Goal: Transaction & Acquisition: Purchase product/service

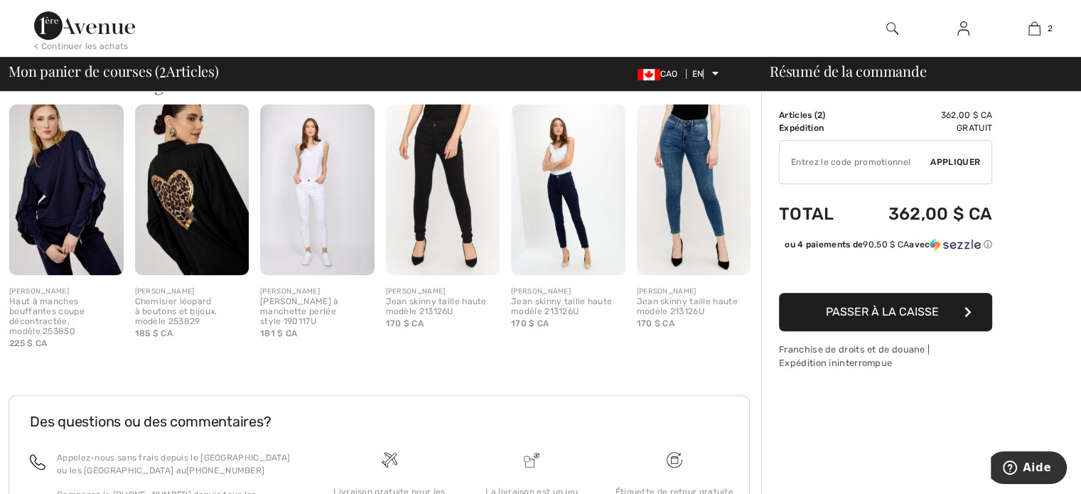
scroll to position [589, 0]
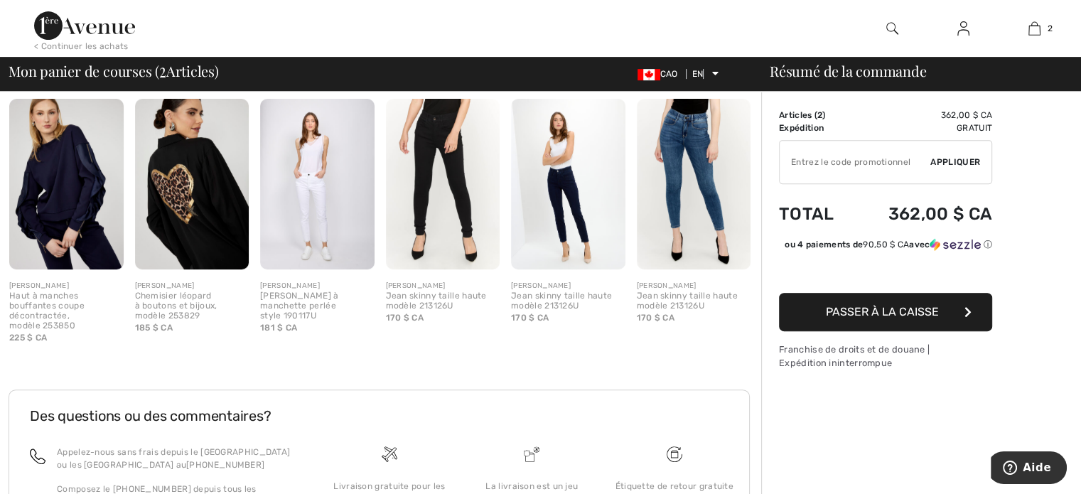
click at [444, 194] on img at bounding box center [443, 184] width 114 height 171
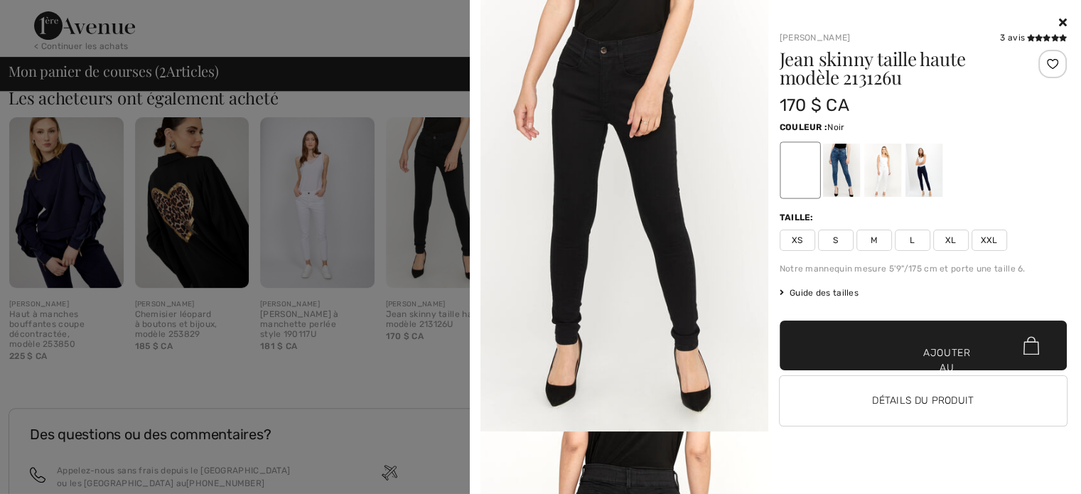
scroll to position [572, 0]
click at [980, 395] on button "Détails du produit" at bounding box center [924, 401] width 288 height 50
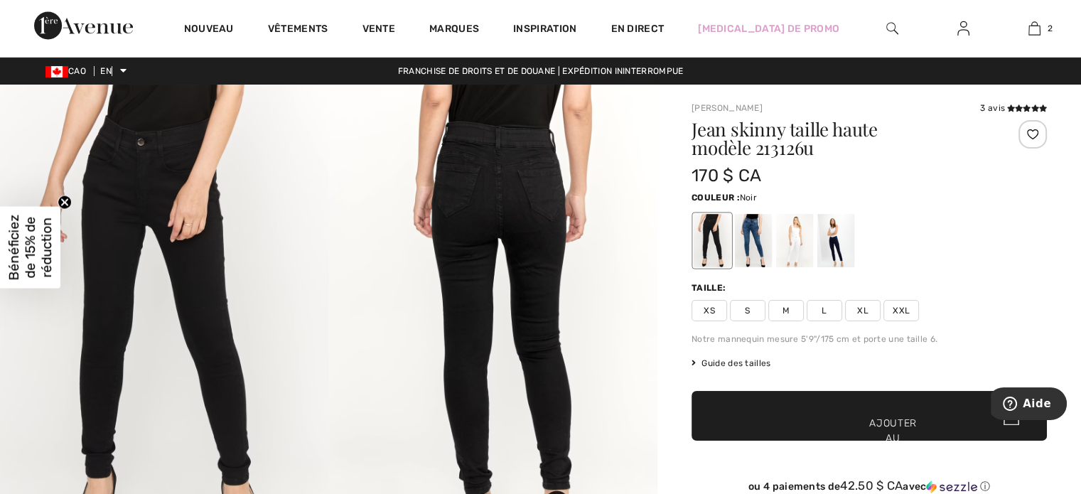
scroll to position [8, 0]
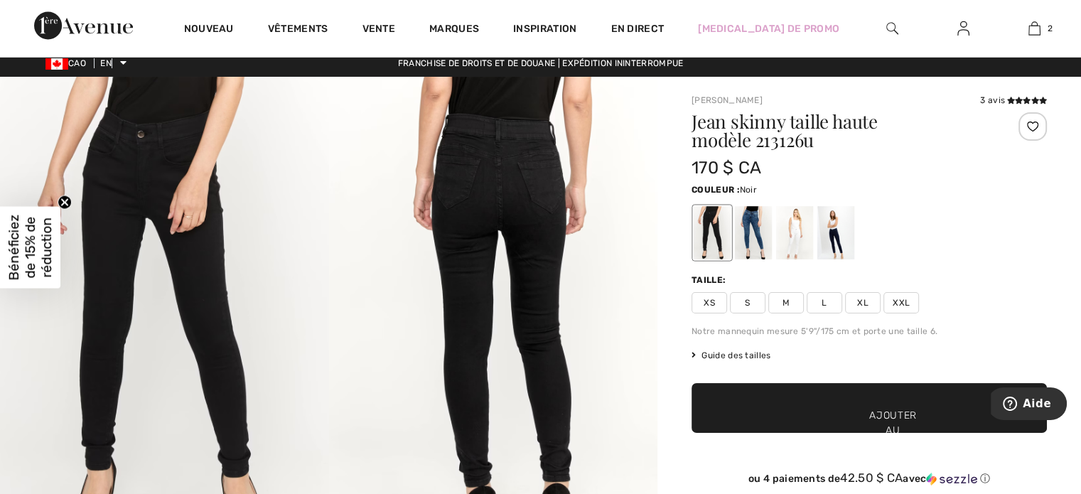
click at [822, 301] on font "L" at bounding box center [824, 303] width 5 height 10
click at [902, 416] on font "Ajouter au panier" at bounding box center [894, 430] width 48 height 45
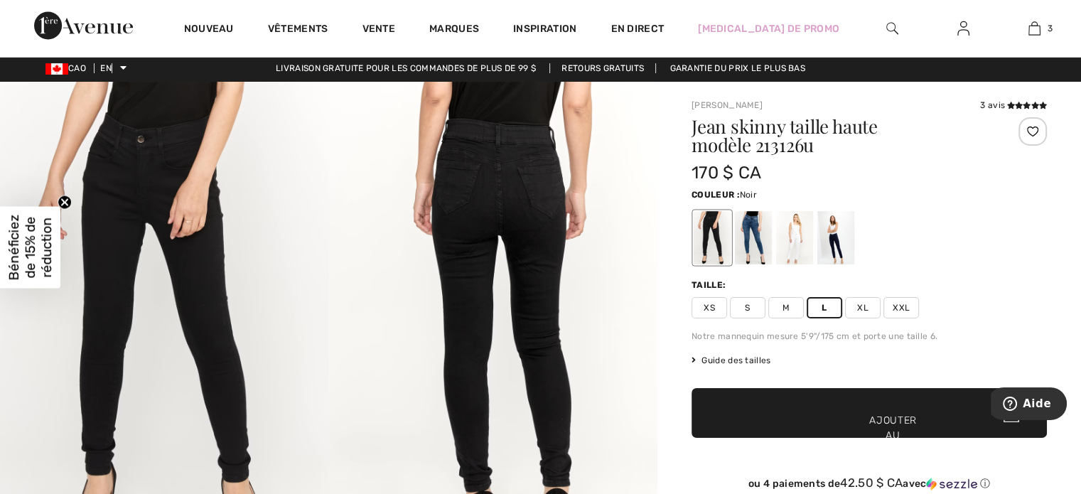
scroll to position [0, 0]
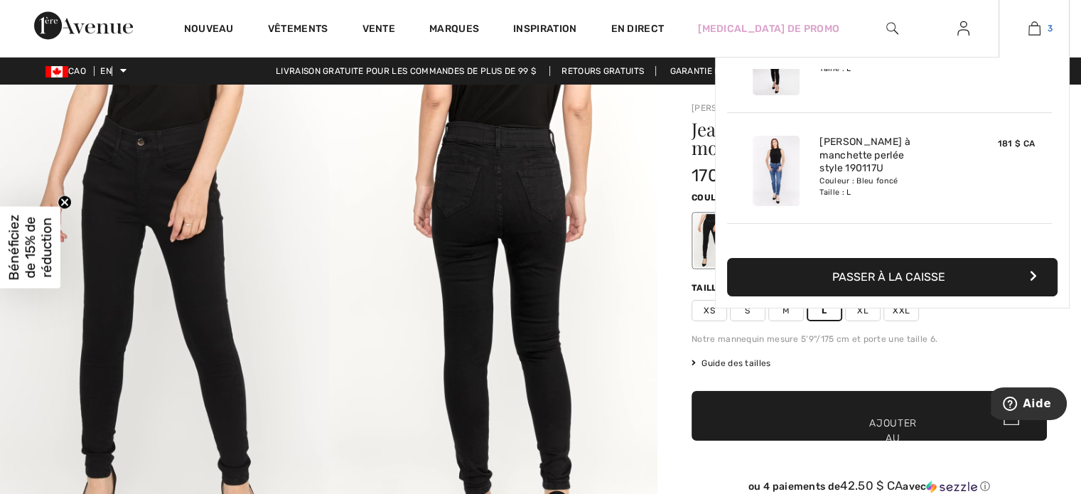
click at [1035, 26] on img at bounding box center [1035, 28] width 12 height 17
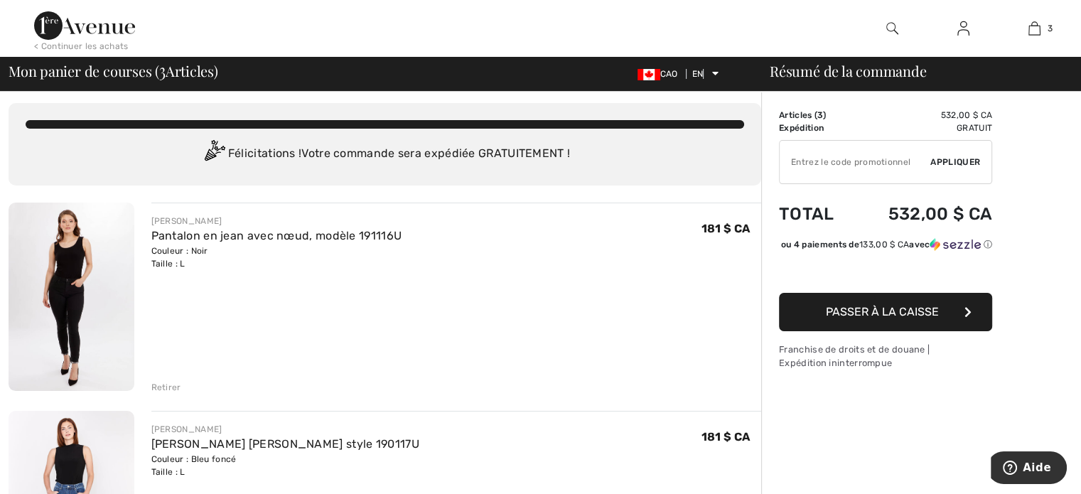
scroll to position [12, 0]
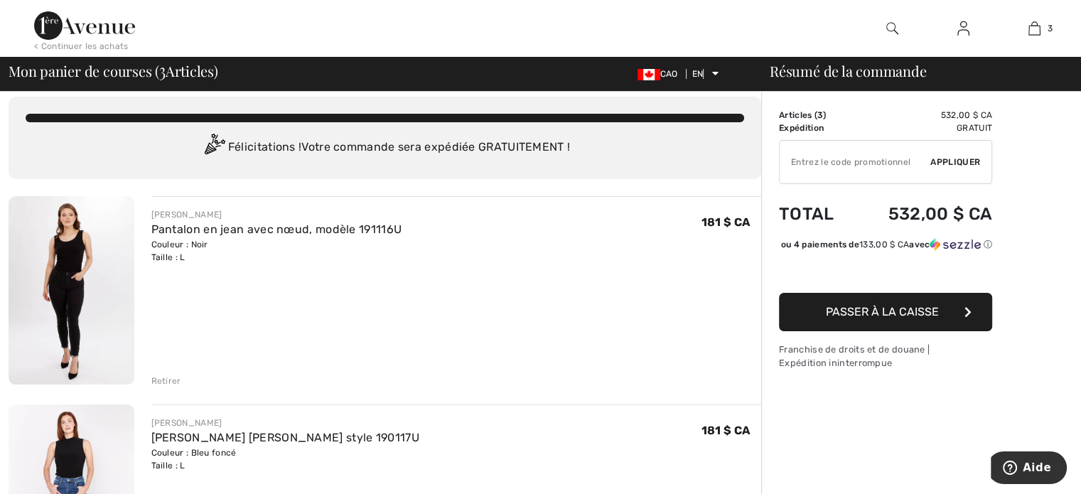
click at [80, 248] on img at bounding box center [72, 290] width 126 height 188
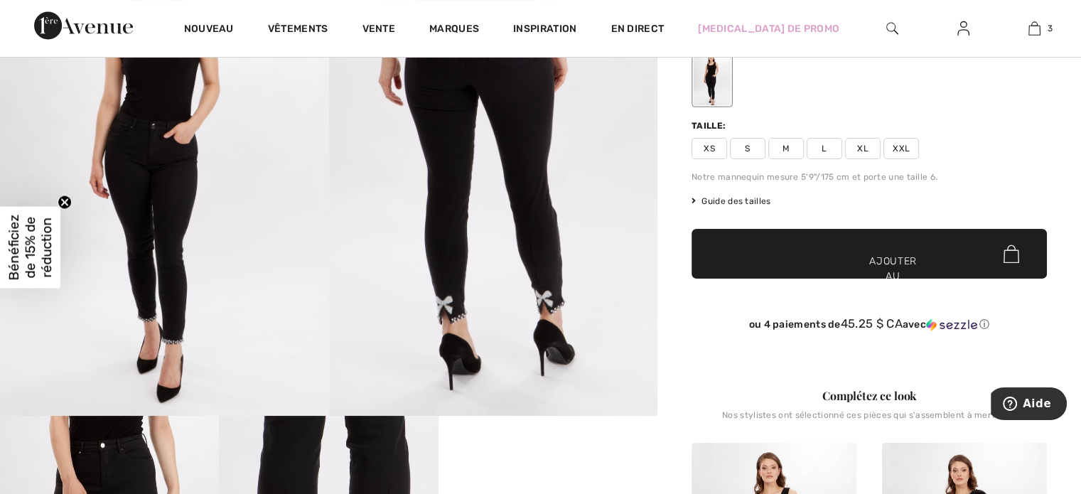
scroll to position [162, 0]
click at [760, 200] on font "Guide des tailles" at bounding box center [736, 201] width 69 height 10
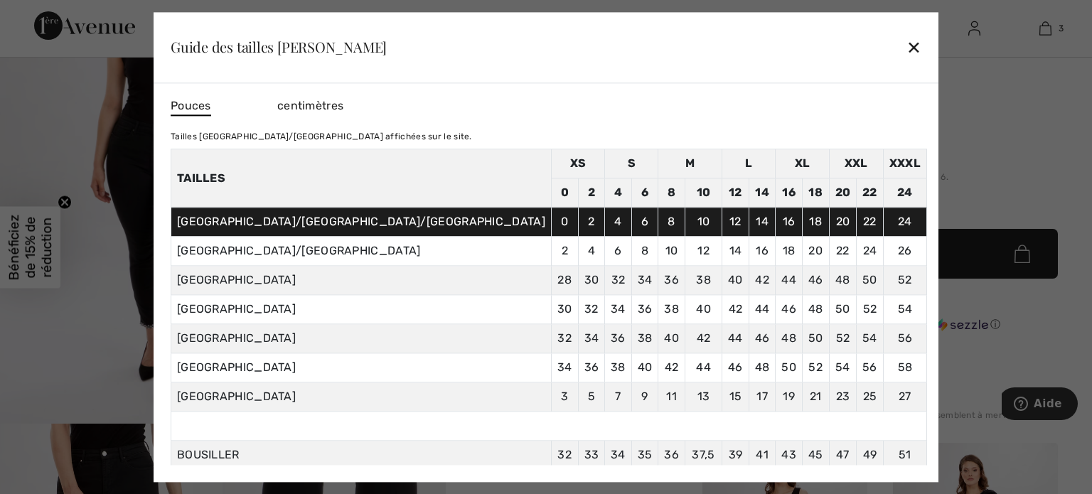
click at [906, 45] on font "✕" at bounding box center [913, 48] width 15 height 21
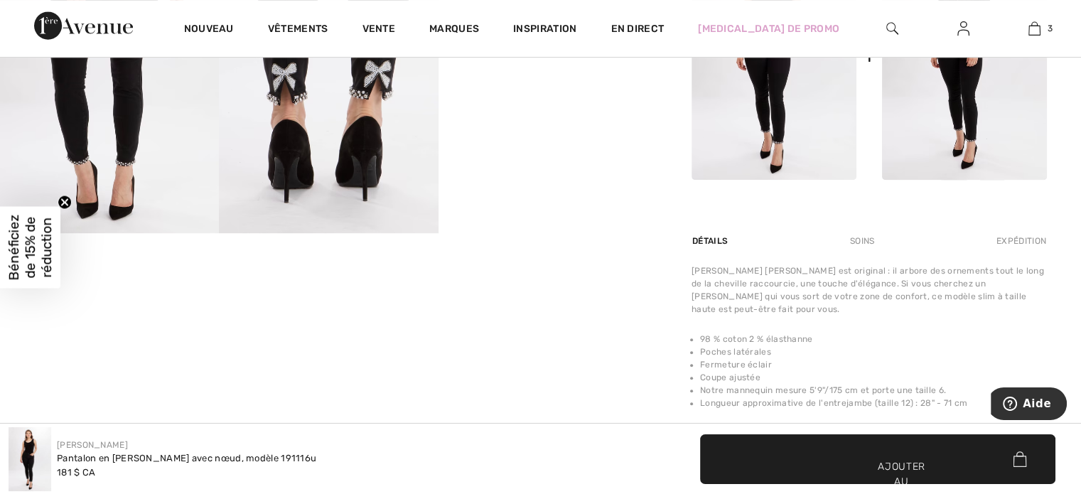
scroll to position [677, 0]
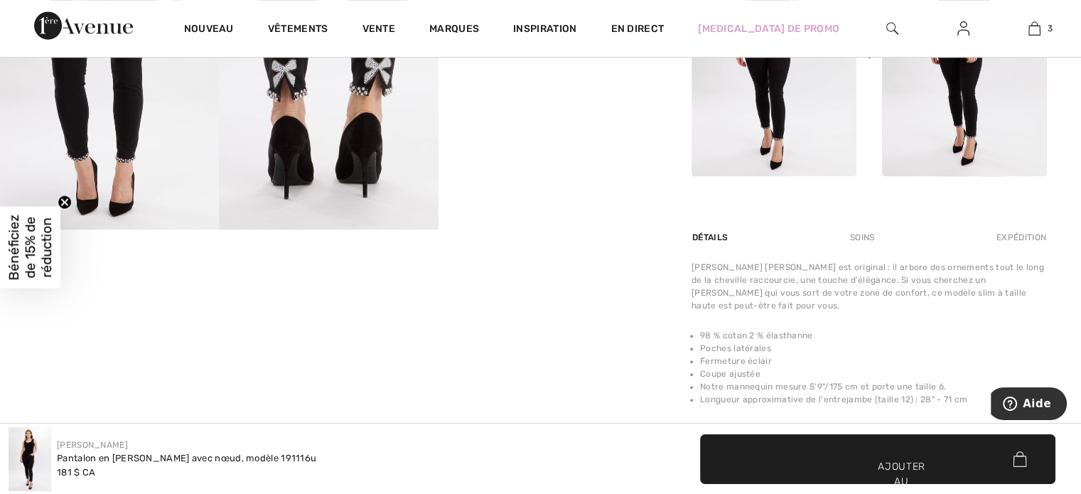
drag, startPoint x: 1076, startPoint y: 161, endPoint x: 1061, endPoint y: 92, distance: 70.0
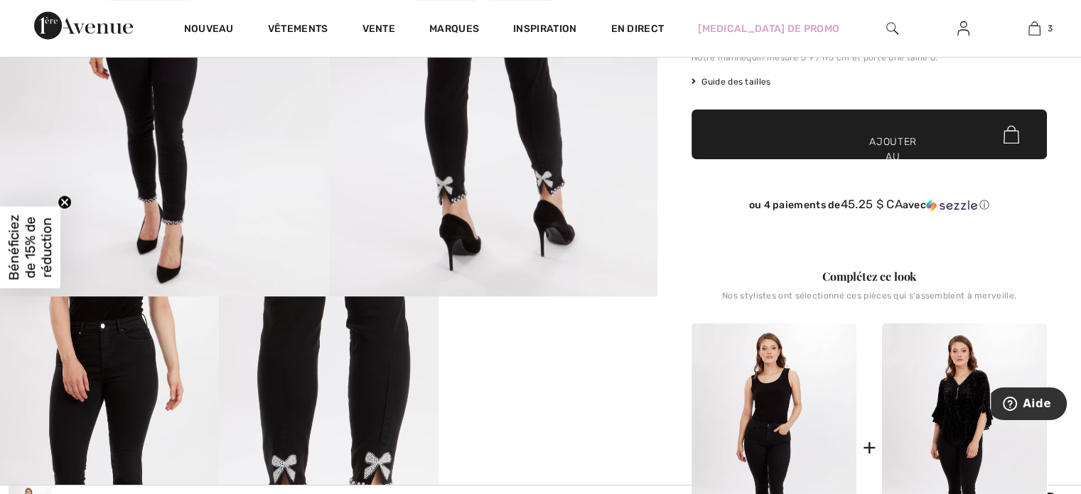
scroll to position [0, 0]
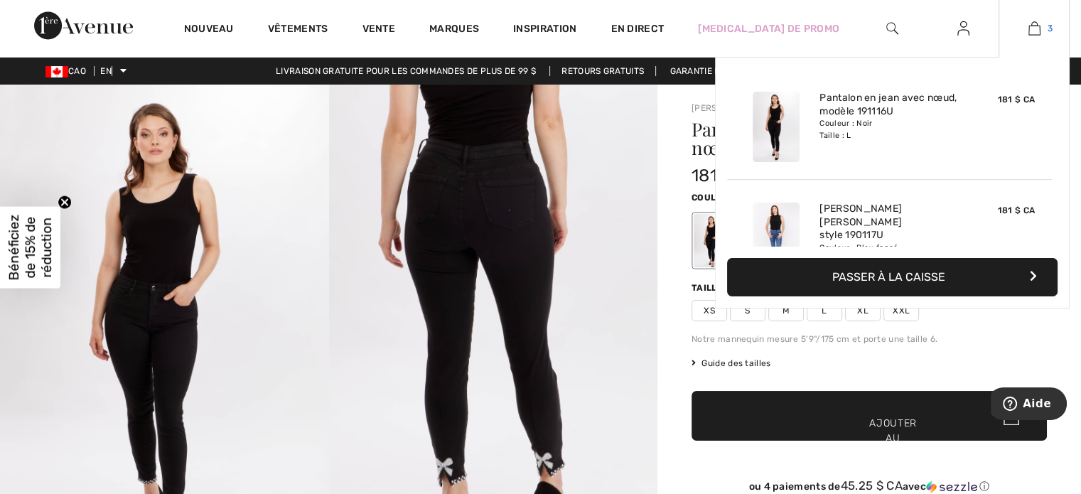
click at [1034, 24] on img at bounding box center [1035, 28] width 12 height 17
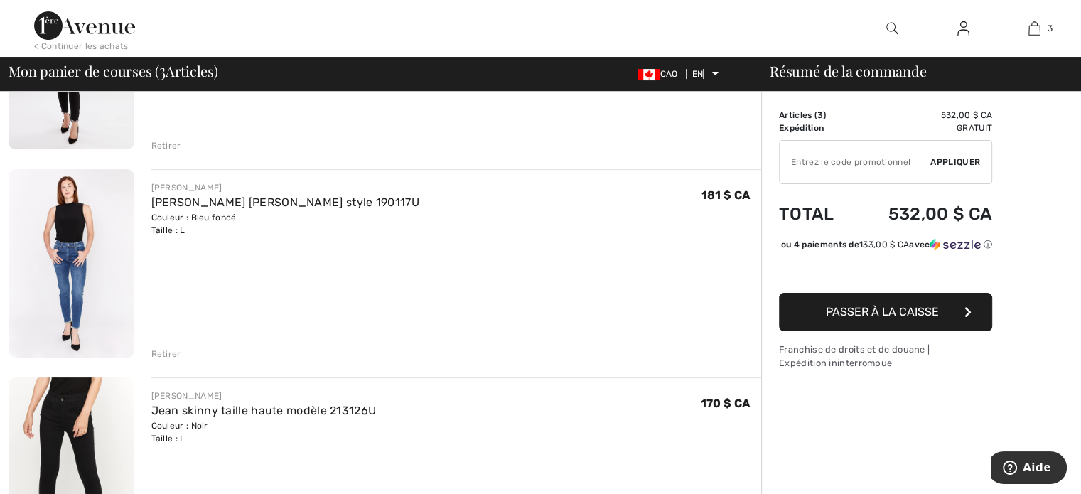
scroll to position [248, 0]
click at [68, 242] on img at bounding box center [72, 263] width 126 height 188
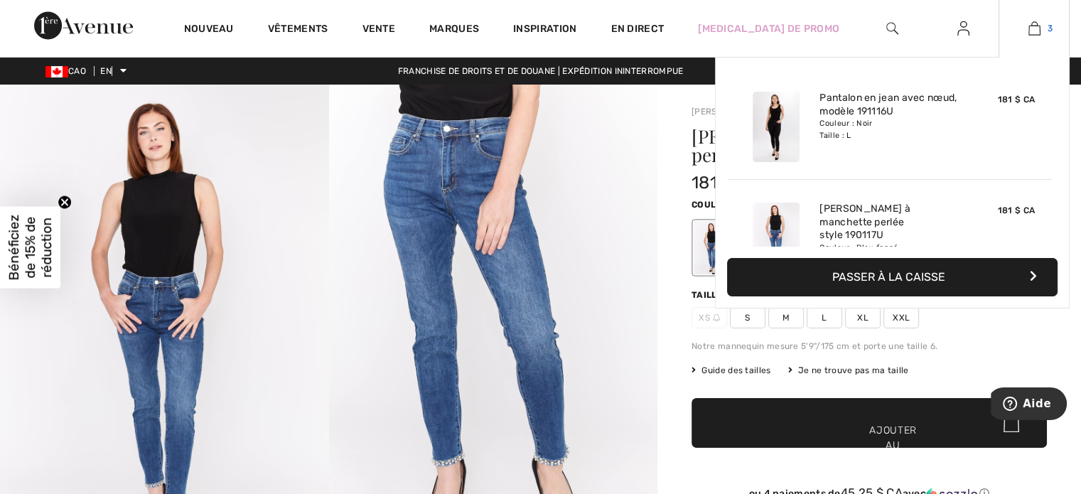
click at [1047, 33] on link "3" at bounding box center [1035, 28] width 70 height 17
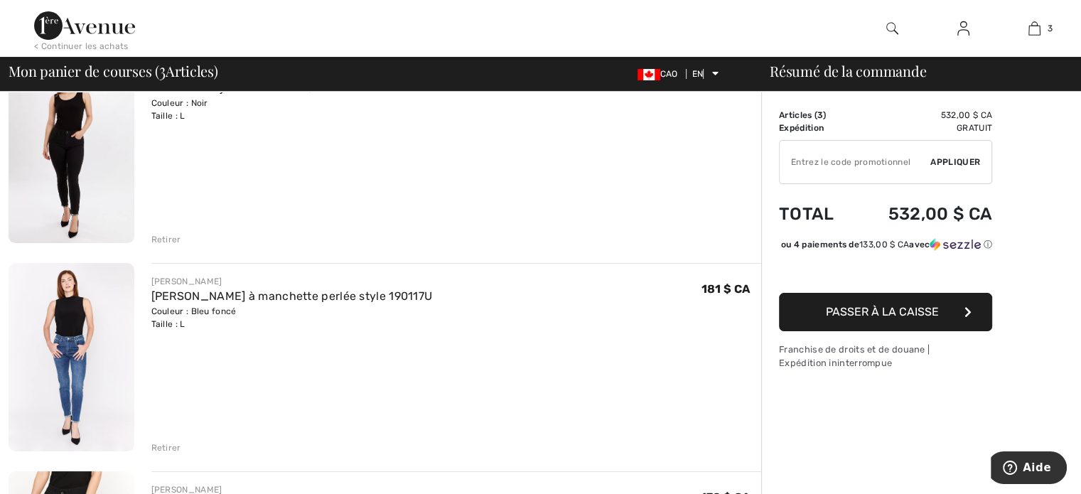
scroll to position [170, 0]
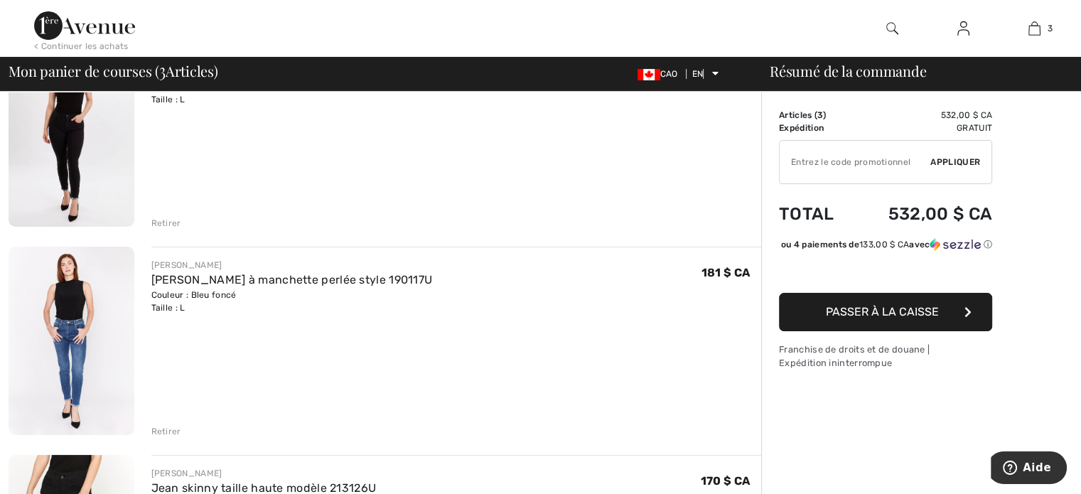
click at [166, 423] on div "Retirer" at bounding box center [456, 430] width 611 height 16
click at [167, 427] on font "Retirer" at bounding box center [166, 432] width 30 height 10
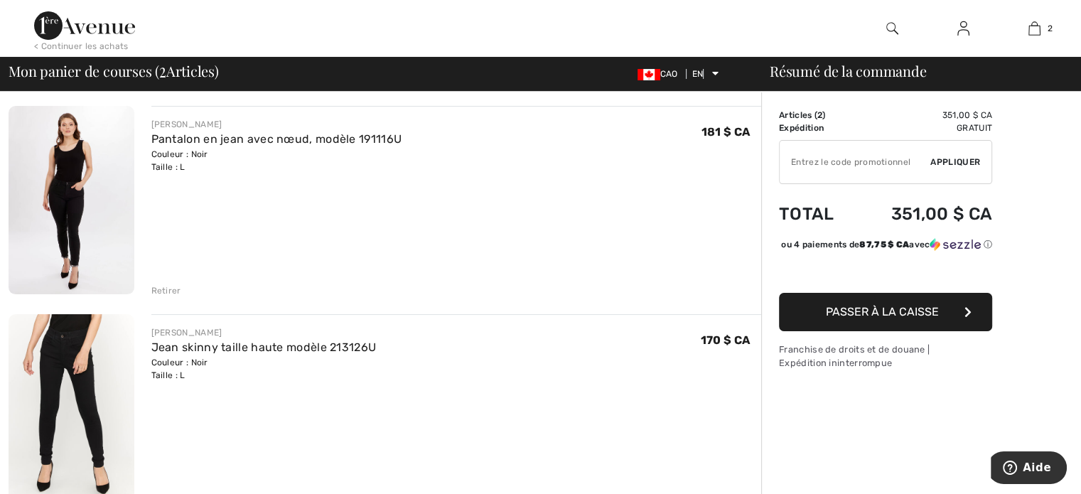
scroll to position [103, 0]
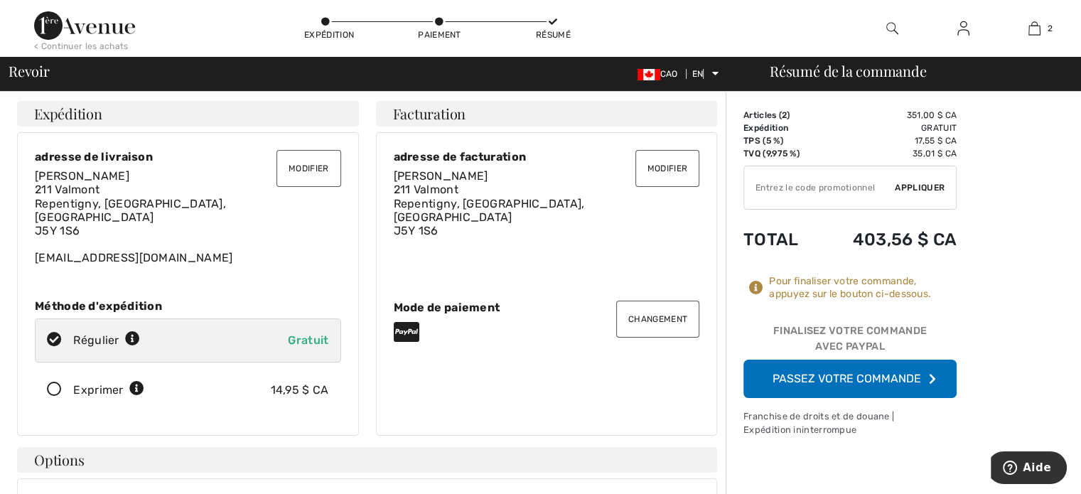
scroll to position [4, 0]
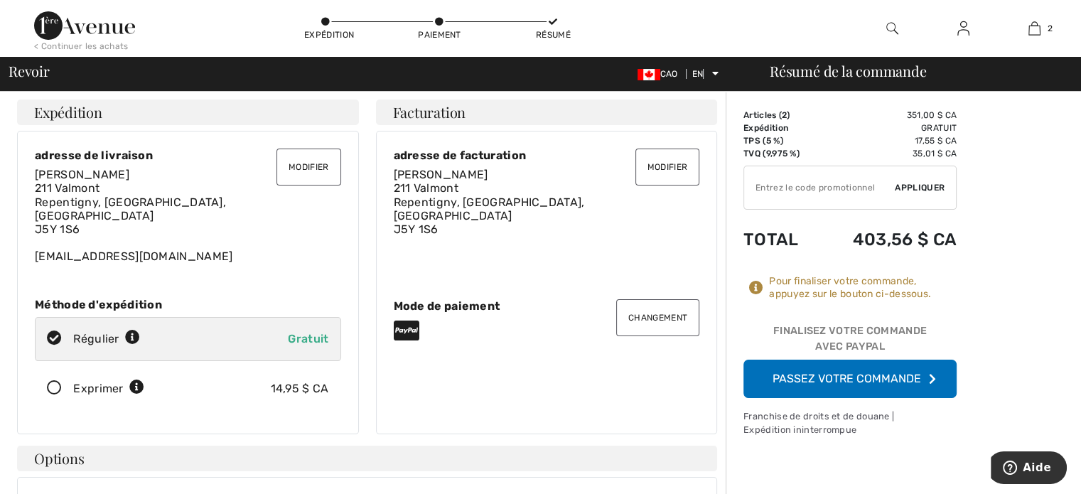
click at [882, 375] on font "Passez votre commande" at bounding box center [847, 379] width 149 height 14
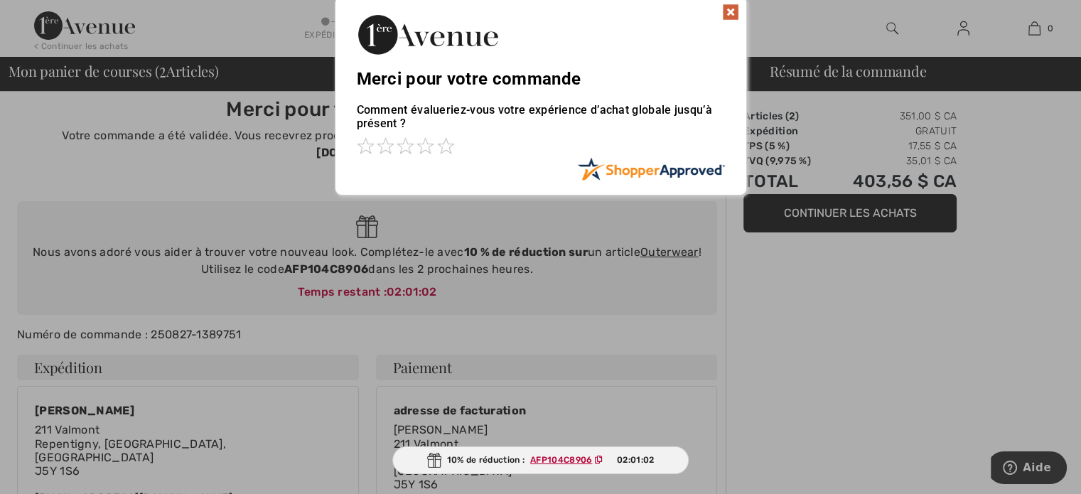
scroll to position [12, 0]
click at [730, 14] on img at bounding box center [730, 11] width 17 height 17
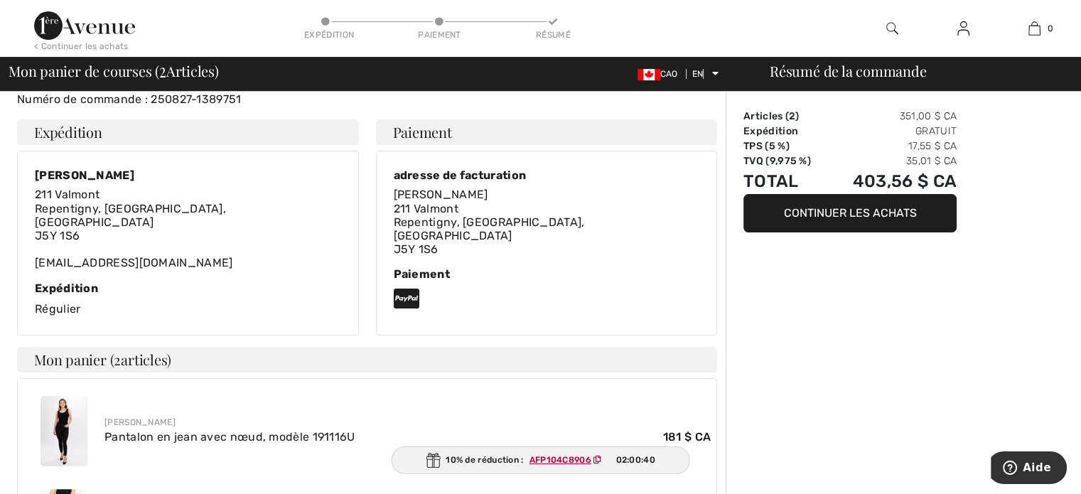
scroll to position [253, 0]
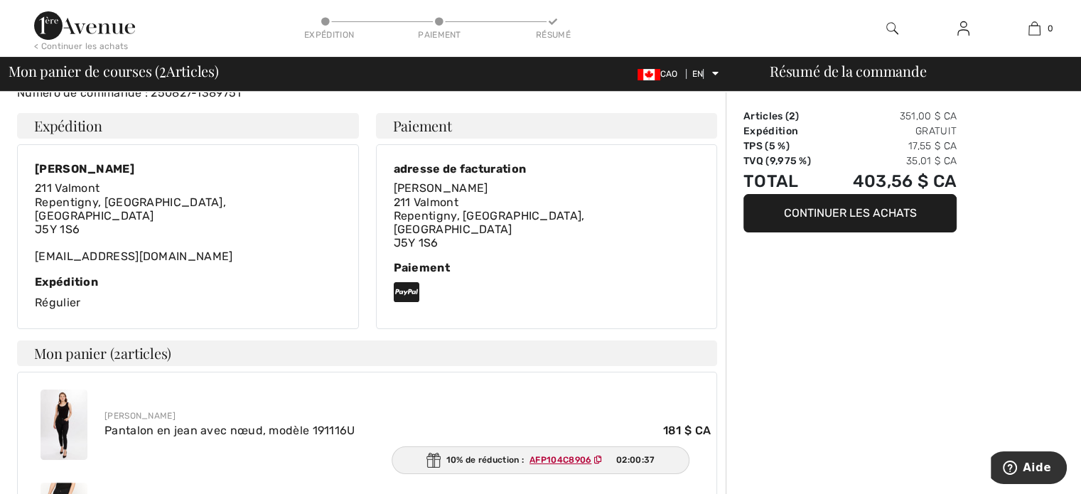
drag, startPoint x: 236, startPoint y: 227, endPoint x: 224, endPoint y: 229, distance: 12.3
